Goal: Task Accomplishment & Management: Manage account settings

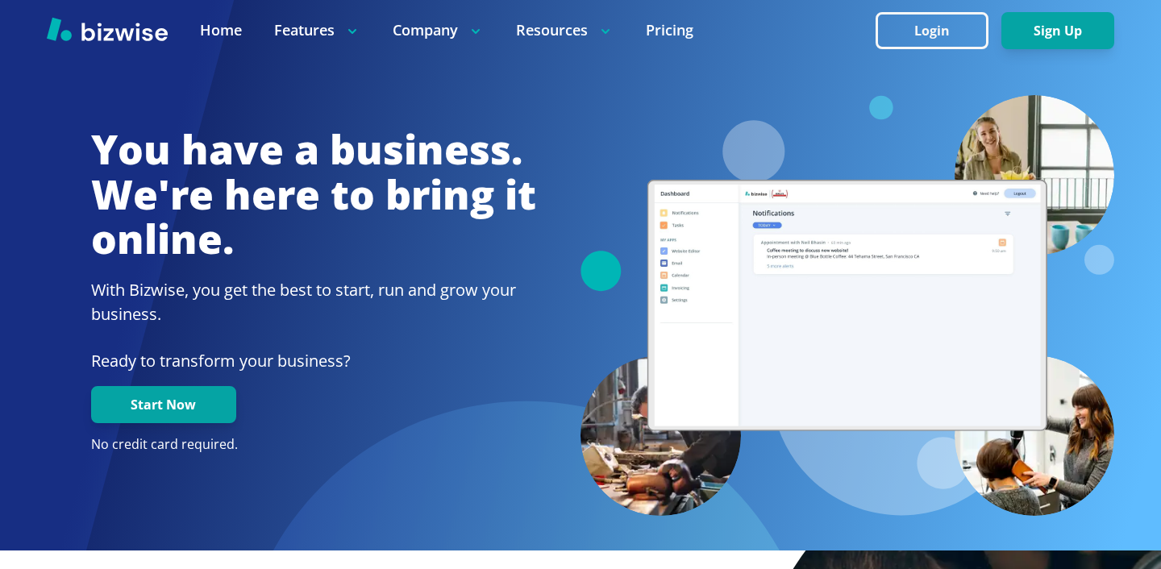
click at [927, 48] on div at bounding box center [580, 30] width 1161 height 60
click at [927, 36] on button "Login" at bounding box center [931, 30] width 113 height 37
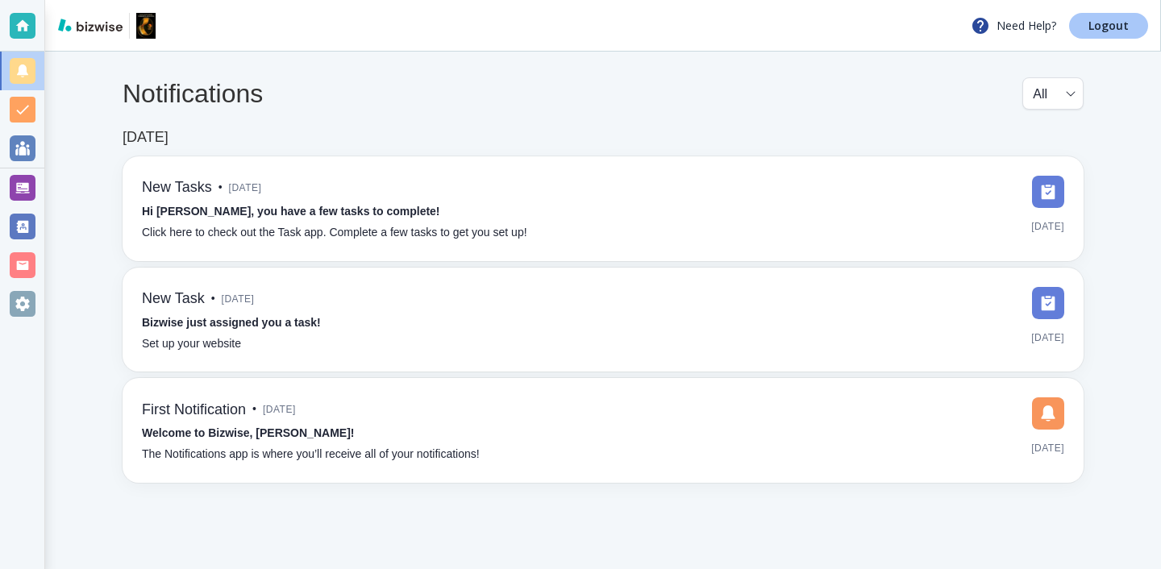
click at [1136, 21] on link "Logout" at bounding box center [1108, 26] width 79 height 26
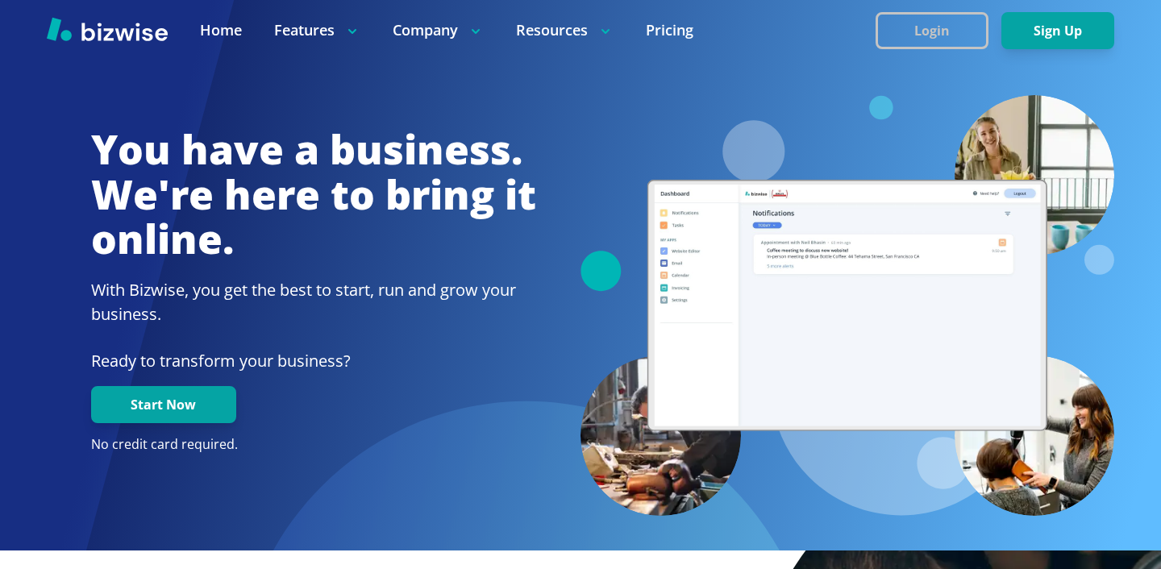
click at [900, 24] on button "Login" at bounding box center [931, 30] width 113 height 37
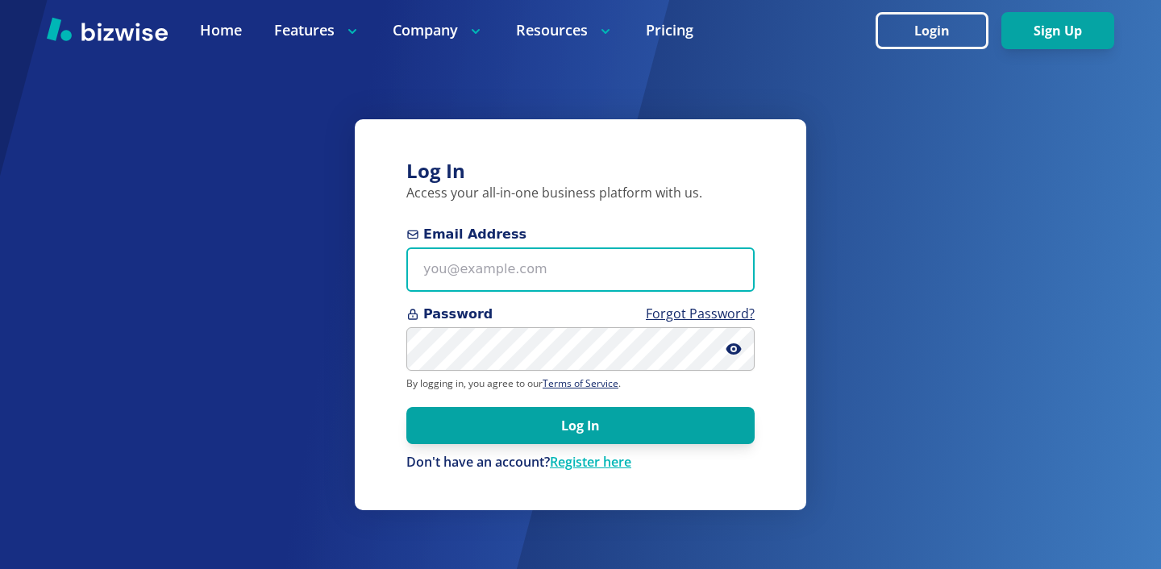
click at [567, 265] on input "Email Address" at bounding box center [580, 269] width 348 height 44
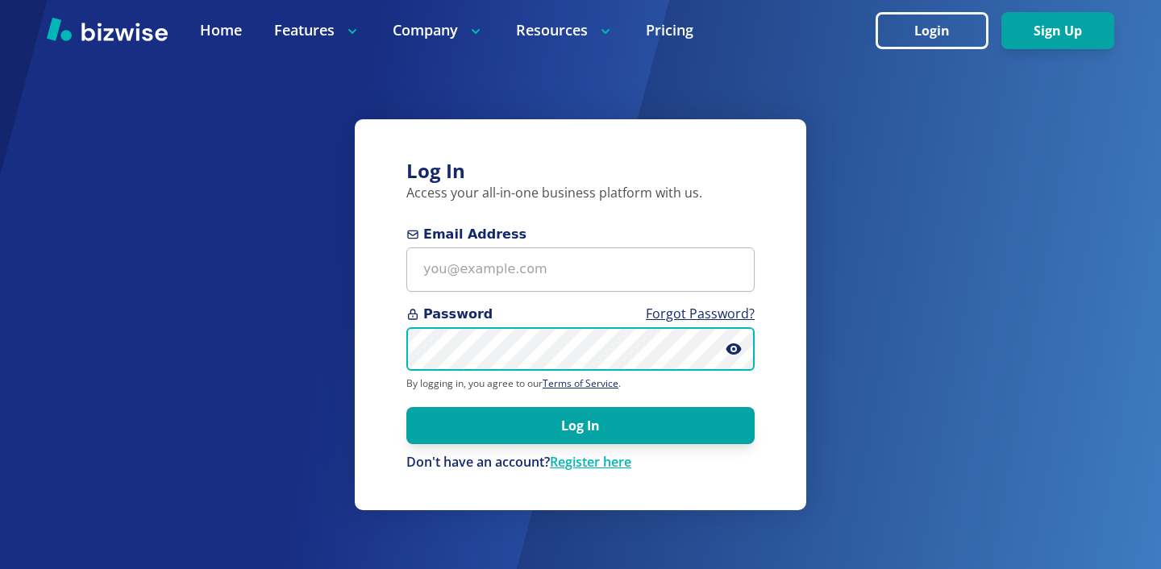
click at [255, 326] on div "Log In Access your all-in-one business platform with us. Email Address Password…" at bounding box center [580, 284] width 1161 height 569
click at [544, 301] on form "Email Address Password Forgot Password? By logging in, you agree to our Terms o…" at bounding box center [580, 348] width 348 height 247
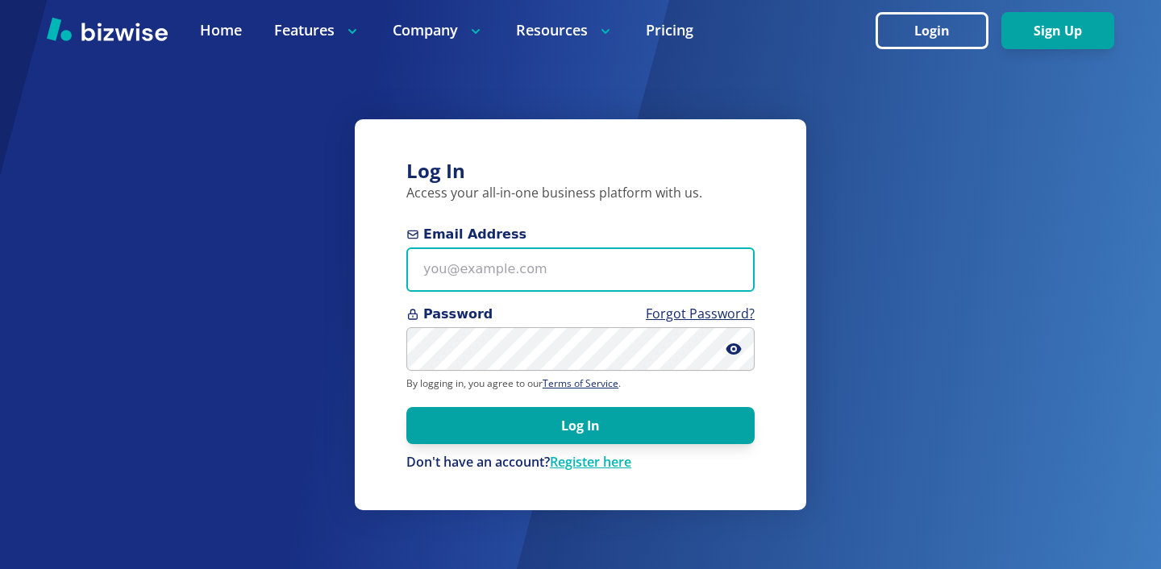
click at [547, 281] on input "Email Address" at bounding box center [580, 269] width 348 height 44
paste input "richsity804@richsity.com"
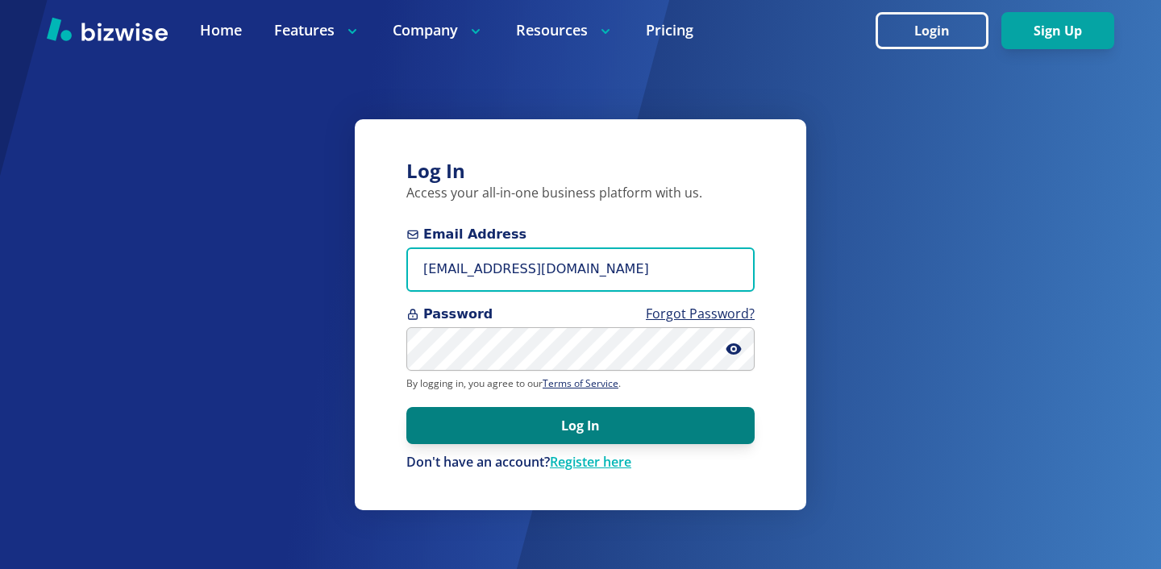
type input "richsity804@richsity.com"
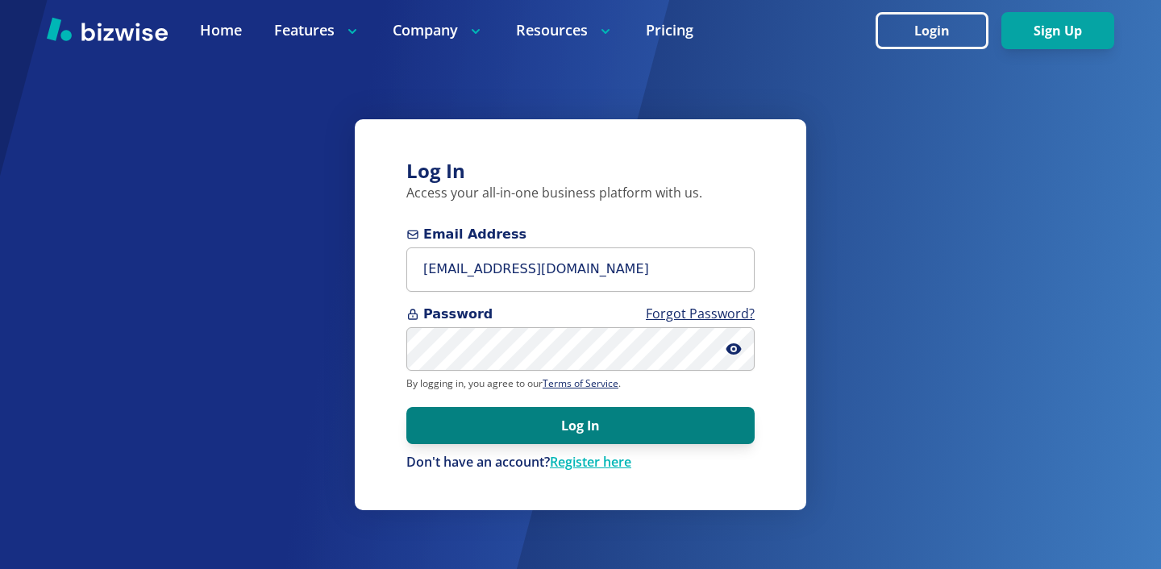
click at [717, 423] on button "Log In" at bounding box center [580, 425] width 348 height 37
